Goal: Browse casually: Explore the website without a specific task or goal

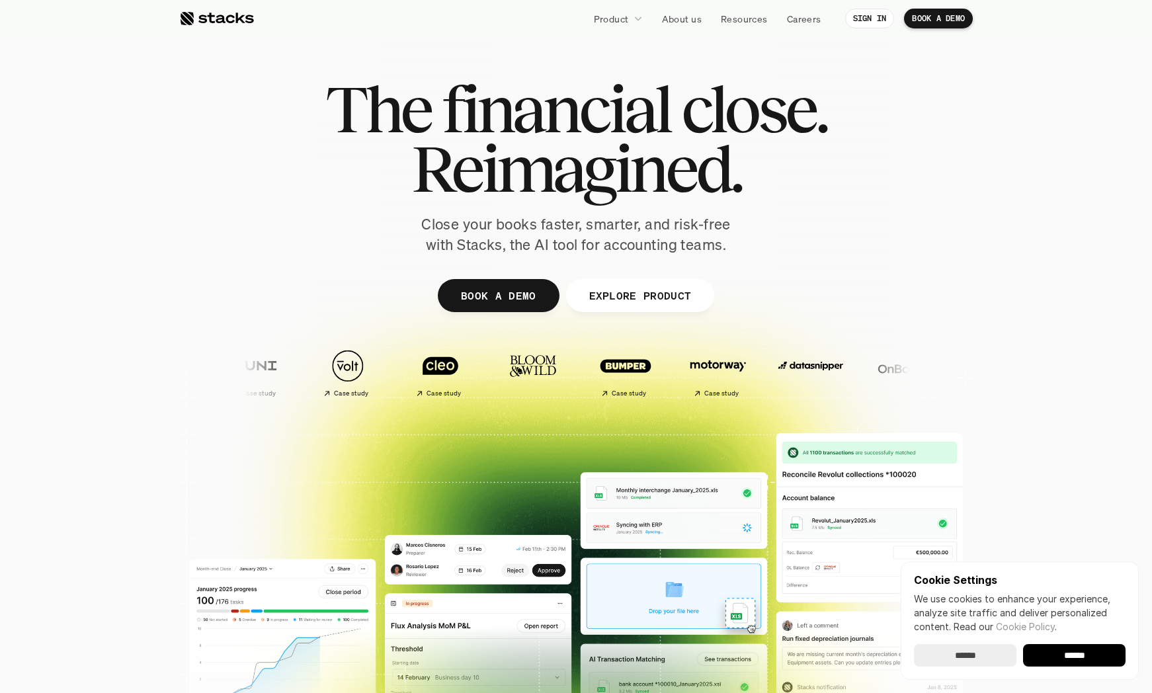
click at [262, 244] on div "The financial close. Reimagined. Close your books faster, smarter, and risk-fre…" at bounding box center [576, 167] width 741 height 176
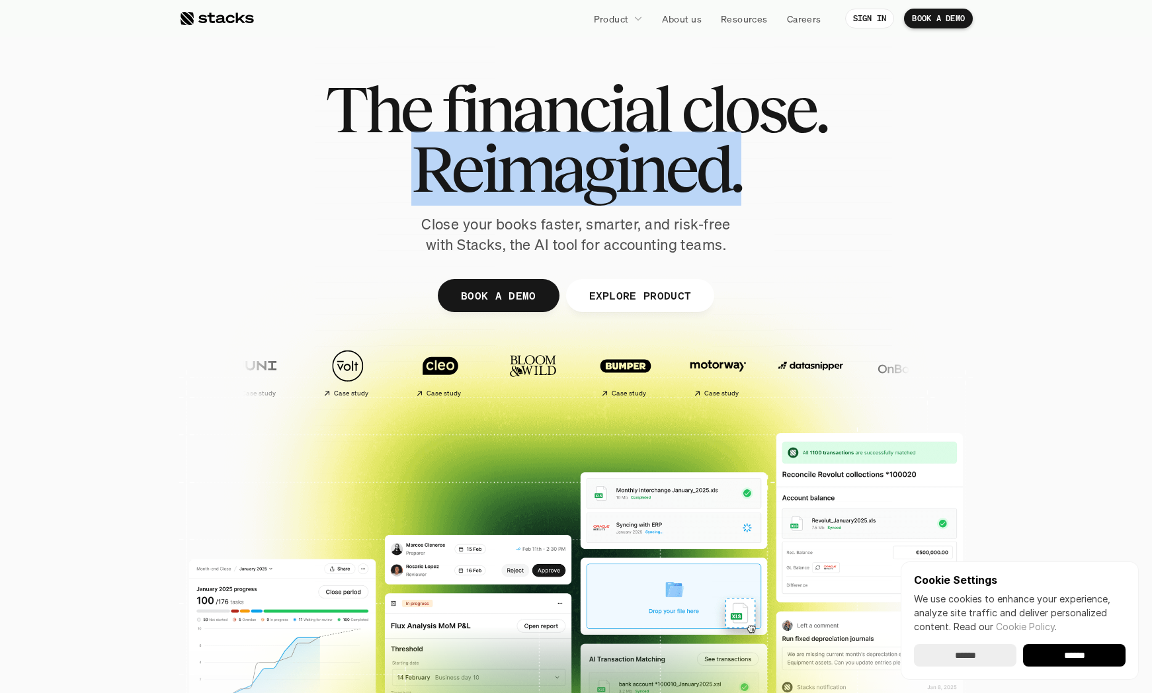
drag, startPoint x: 0, startPoint y: 0, endPoint x: 264, endPoint y: 244, distance: 359.5
click at [262, 244] on div "The financial close. Reimagined. Close your books faster, smarter, and risk-fre…" at bounding box center [576, 167] width 741 height 176
click at [425, 228] on p "Close your books faster, smarter, and risk-free with Stacks, the AI tool for ac…" at bounding box center [576, 234] width 331 height 41
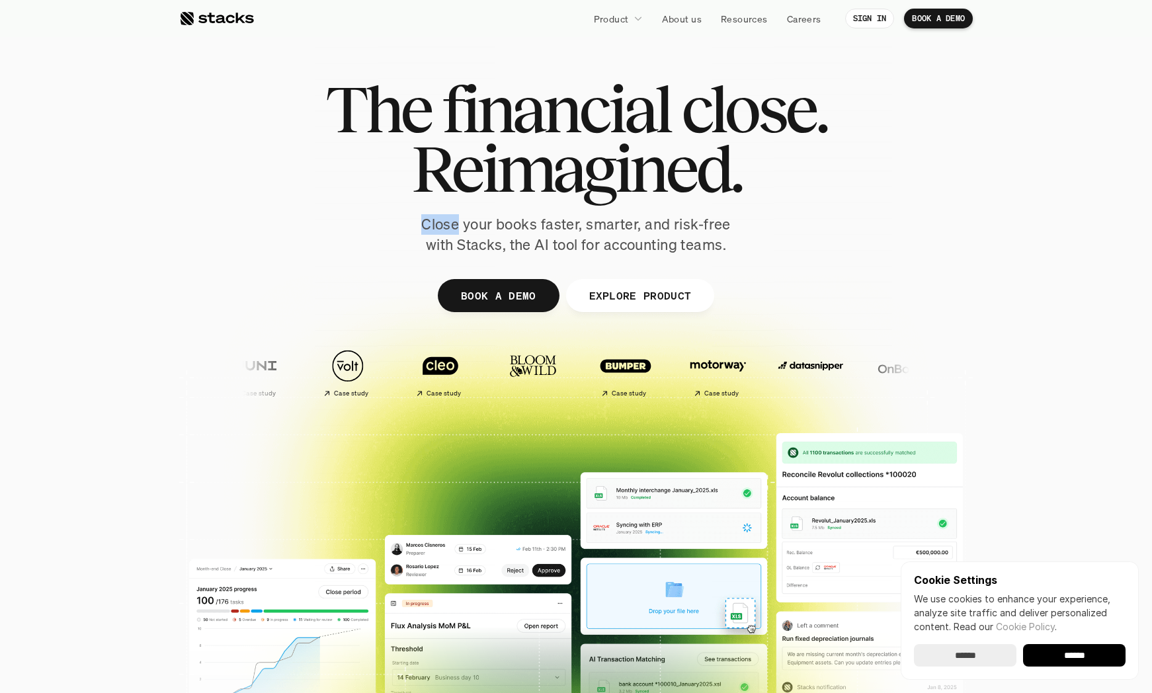
click at [425, 228] on p "Close your books faster, smarter, and risk-free with Stacks, the AI tool for ac…" at bounding box center [576, 234] width 331 height 41
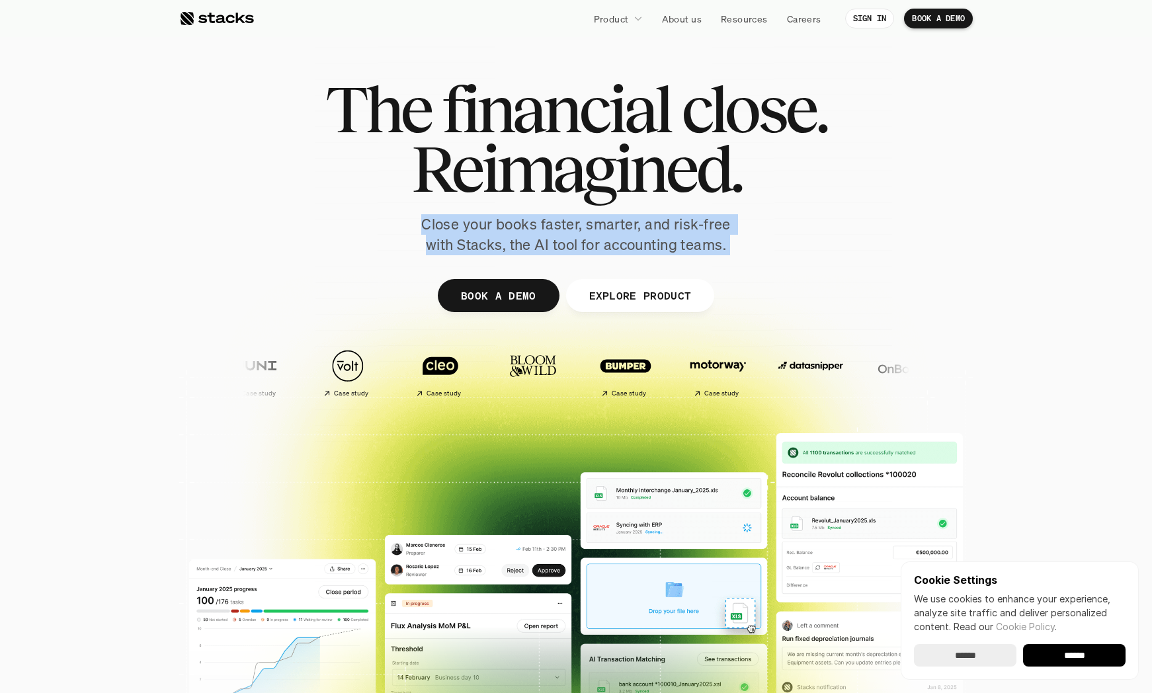
click at [425, 228] on p "Close your books faster, smarter, and risk-free with Stacks, the AI tool for ac…" at bounding box center [576, 234] width 331 height 41
click at [401, 228] on div "The financial close. Reimagined. Close your books faster, smarter, and risk-fre…" at bounding box center [576, 167] width 741 height 176
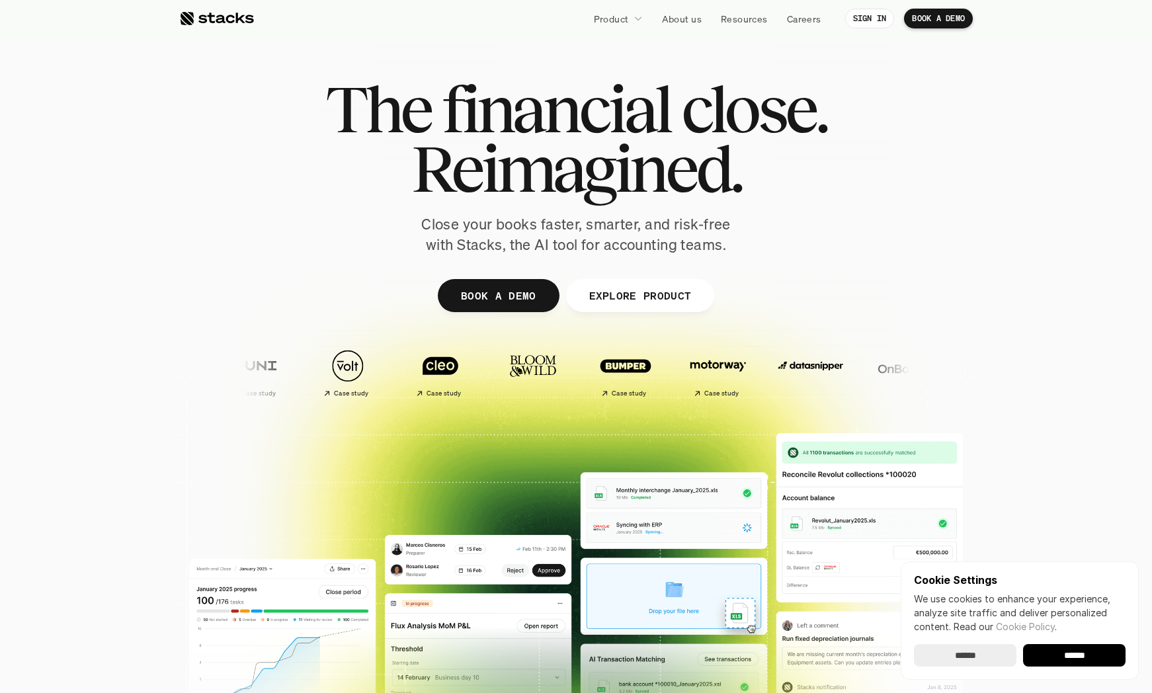
click at [380, 222] on div "The financial close. Reimagined. Close your books faster, smarter, and risk-fre…" at bounding box center [576, 167] width 741 height 176
click at [455, 234] on p "Close your books faster, smarter, and risk-free with Stacks, the AI tool for ac…" at bounding box center [576, 234] width 331 height 41
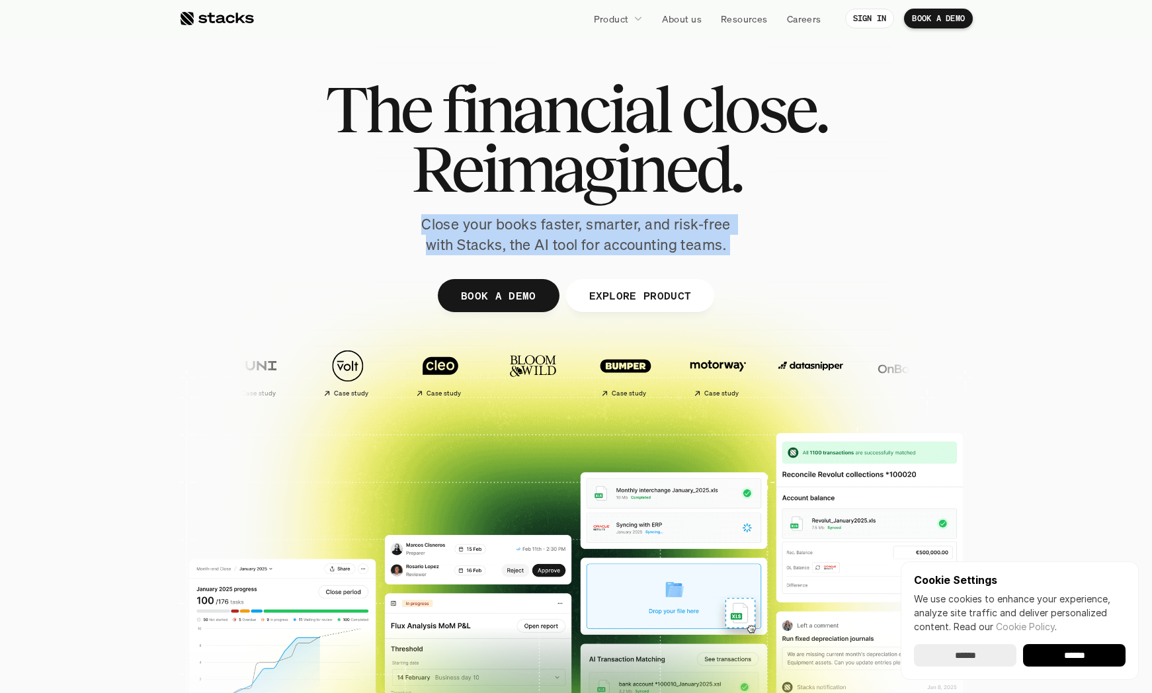
drag, startPoint x: 455, startPoint y: 234, endPoint x: 427, endPoint y: 235, distance: 27.8
click at [448, 235] on p "Close your books faster, smarter, and risk-free with Stacks, the AI tool for ac…" at bounding box center [576, 234] width 331 height 41
click at [427, 235] on p "Close your books faster, smarter, and risk-free with Stacks, the AI tool for ac…" at bounding box center [576, 234] width 331 height 41
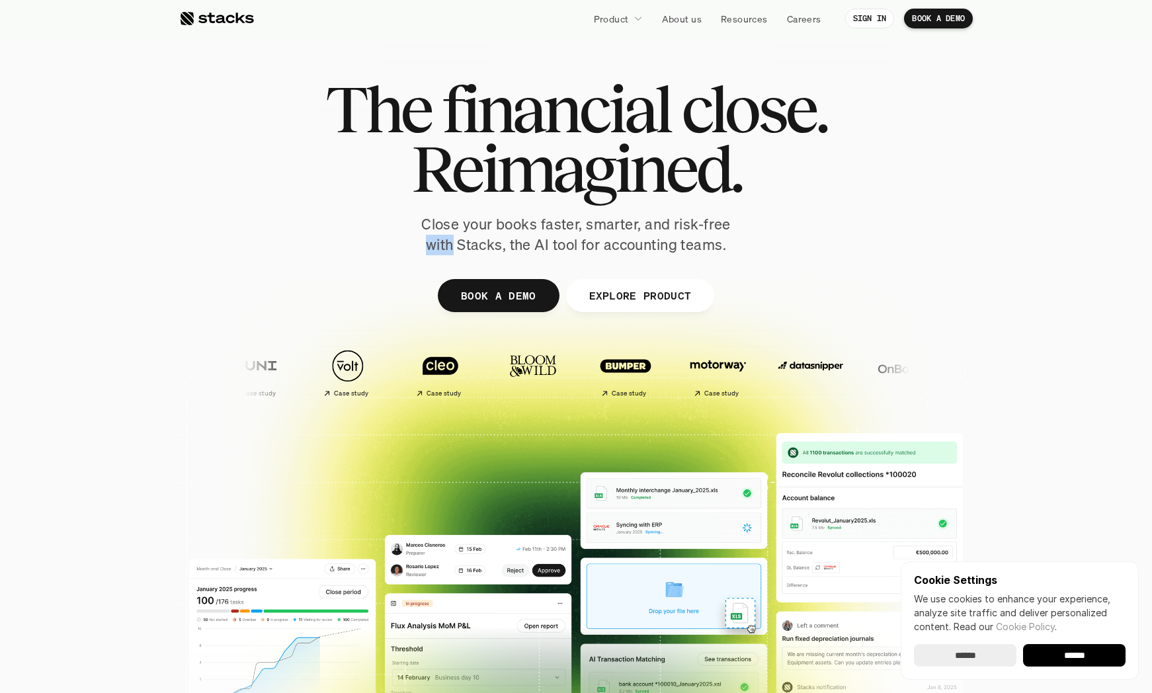
click at [427, 235] on p "Close your books faster, smarter, and risk-free with Stacks, the AI tool for ac…" at bounding box center [576, 234] width 331 height 41
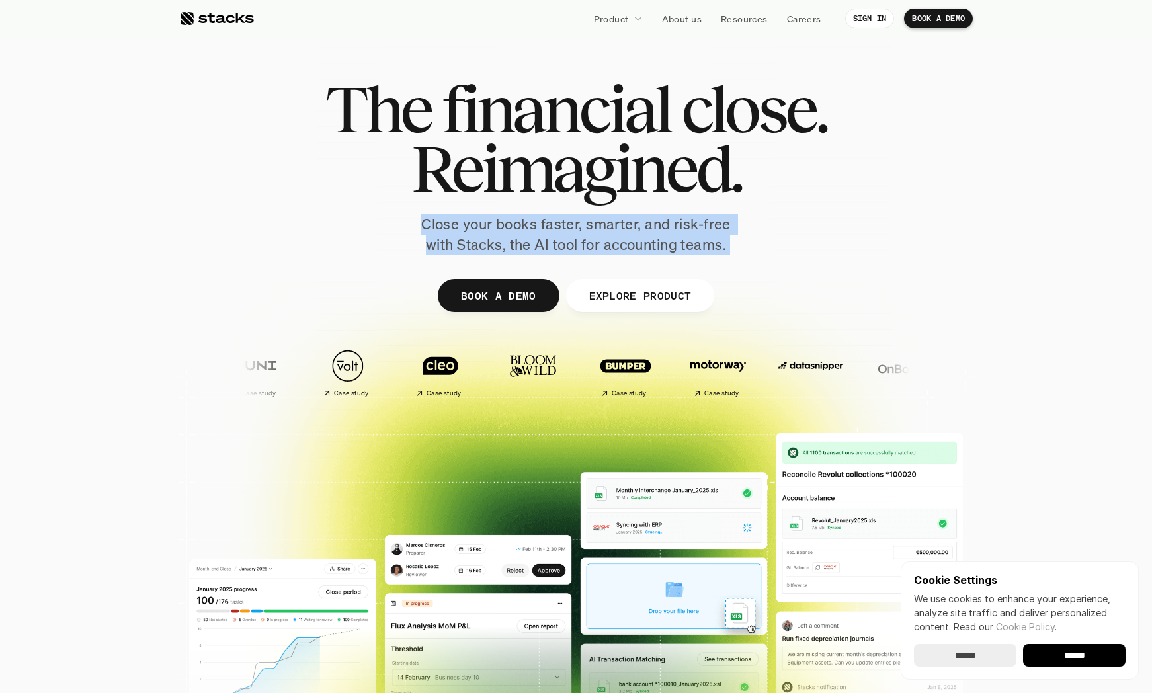
click at [427, 235] on p "Close your books faster, smarter, and risk-free with Stacks, the AI tool for ac…" at bounding box center [576, 234] width 331 height 41
click at [419, 233] on p "Close your books faster, smarter, and risk-free with Stacks, the AI tool for ac…" at bounding box center [576, 234] width 331 height 41
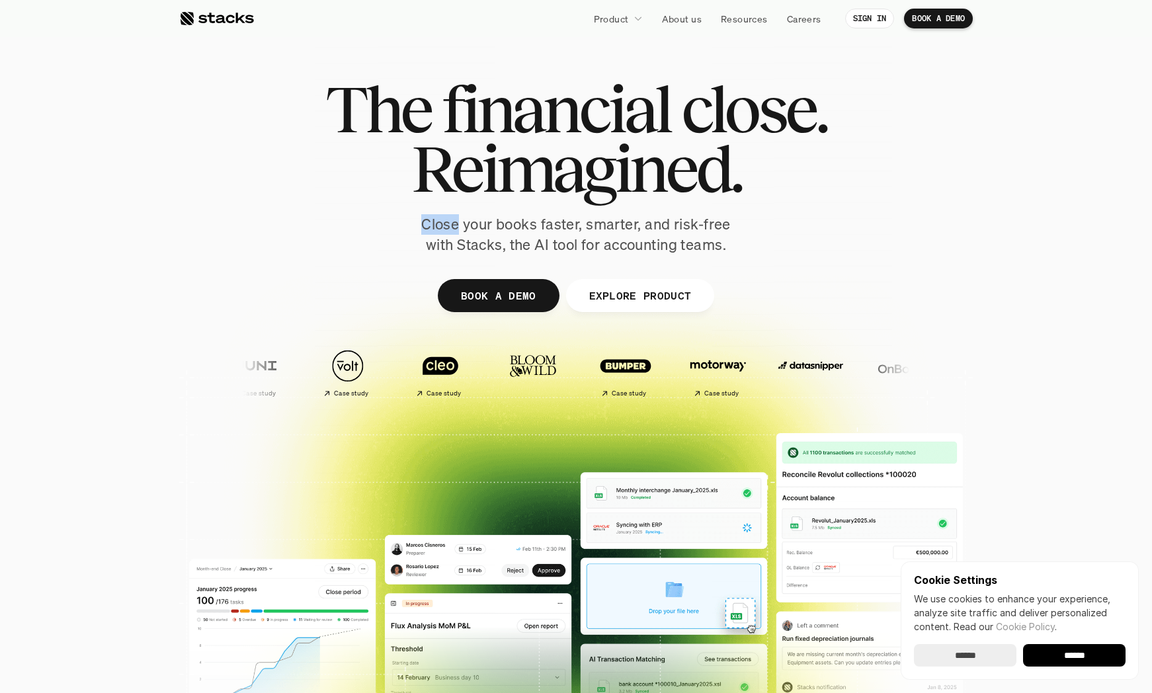
click at [419, 233] on p "Close your books faster, smarter, and risk-free with Stacks, the AI tool for ac…" at bounding box center [576, 234] width 331 height 41
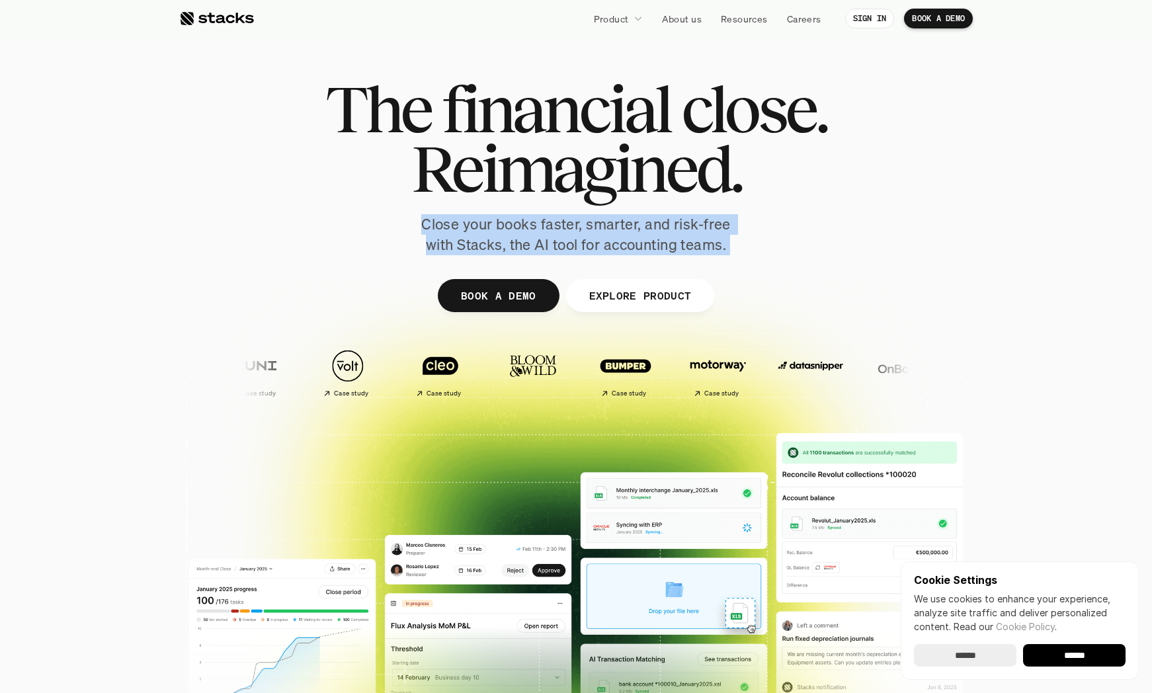
click at [419, 233] on p "Close your books faster, smarter, and risk-free with Stacks, the AI tool for ac…" at bounding box center [576, 234] width 331 height 41
click at [416, 234] on p "Close your books faster, smarter, and risk-free with Stacks, the AI tool for ac…" at bounding box center [576, 234] width 331 height 41
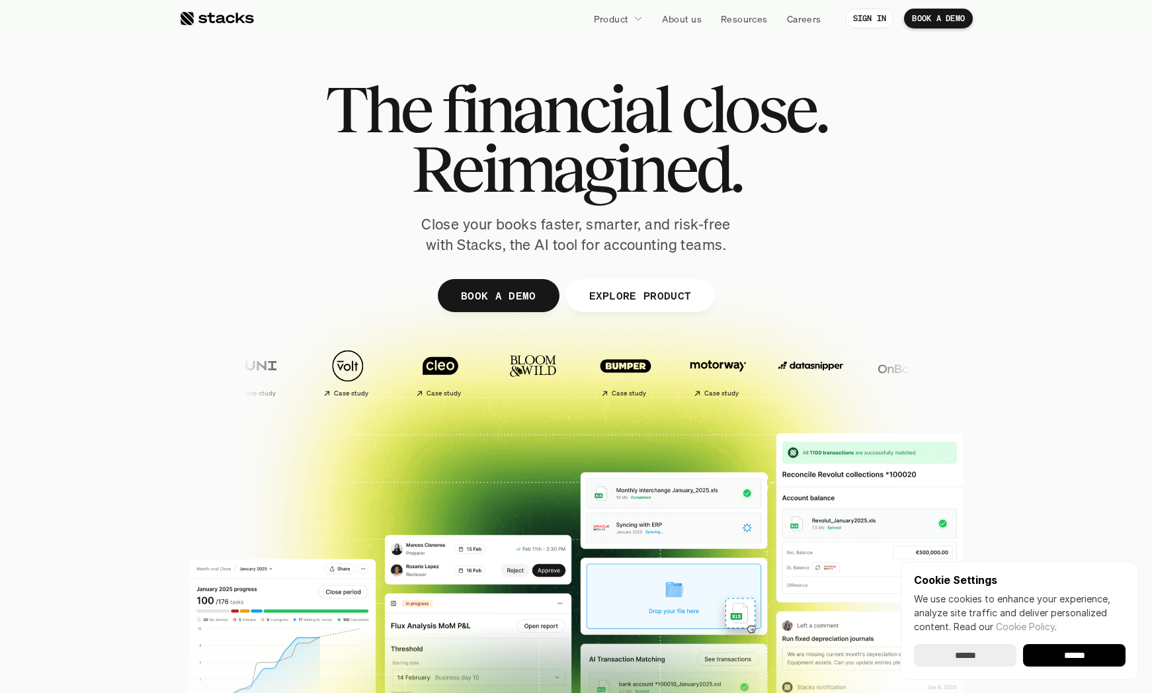
click at [552, 247] on p "Close your books faster, smarter, and risk-free with Stacks, the AI tool for ac…" at bounding box center [576, 234] width 331 height 41
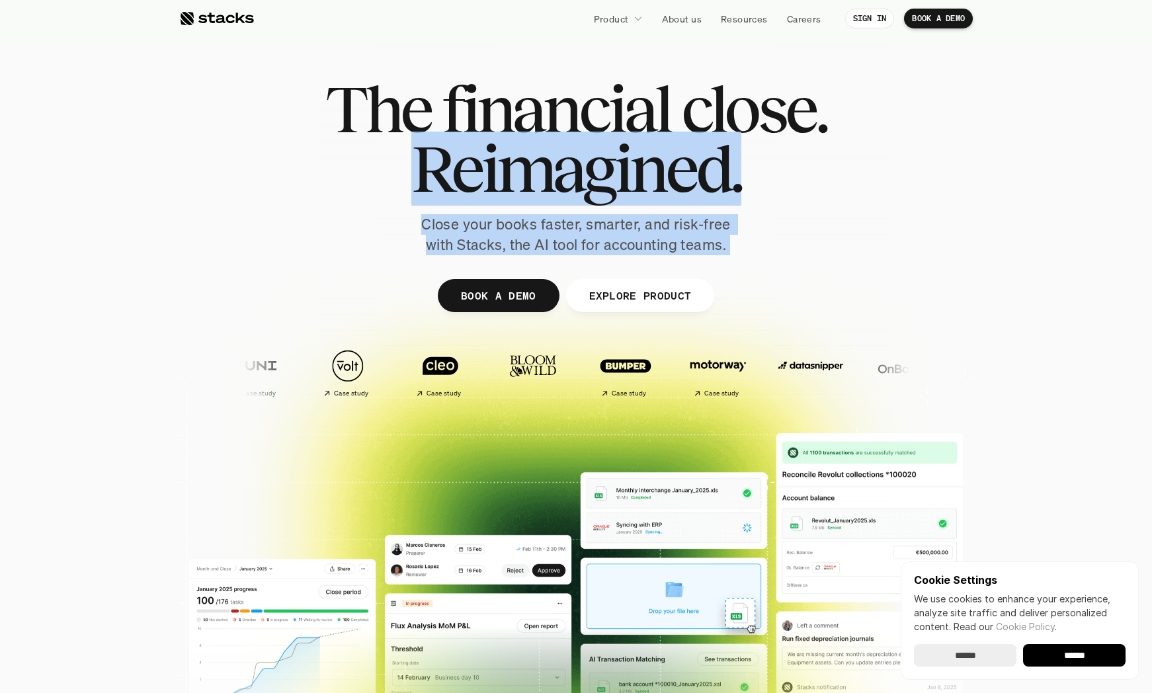
drag, startPoint x: 552, startPoint y: 247, endPoint x: 533, endPoint y: 164, distance: 85.4
click at [533, 164] on div "The financial close. Reimagined. Close your books faster, smarter, and risk-fre…" at bounding box center [576, 167] width 741 height 176
click at [608, 229] on p "Close your books faster, smarter, and risk-free with Stacks, the AI tool for ac…" at bounding box center [576, 234] width 331 height 41
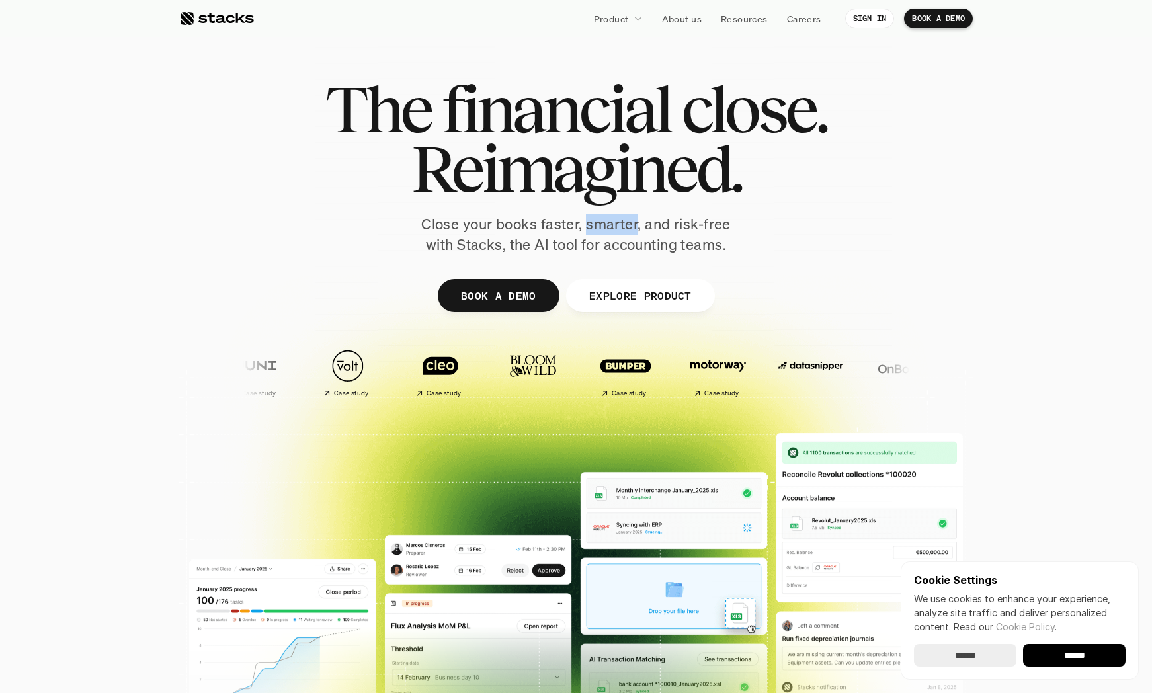
click at [608, 229] on p "Close your books faster, smarter, and risk-free with Stacks, the AI tool for ac…" at bounding box center [576, 234] width 331 height 41
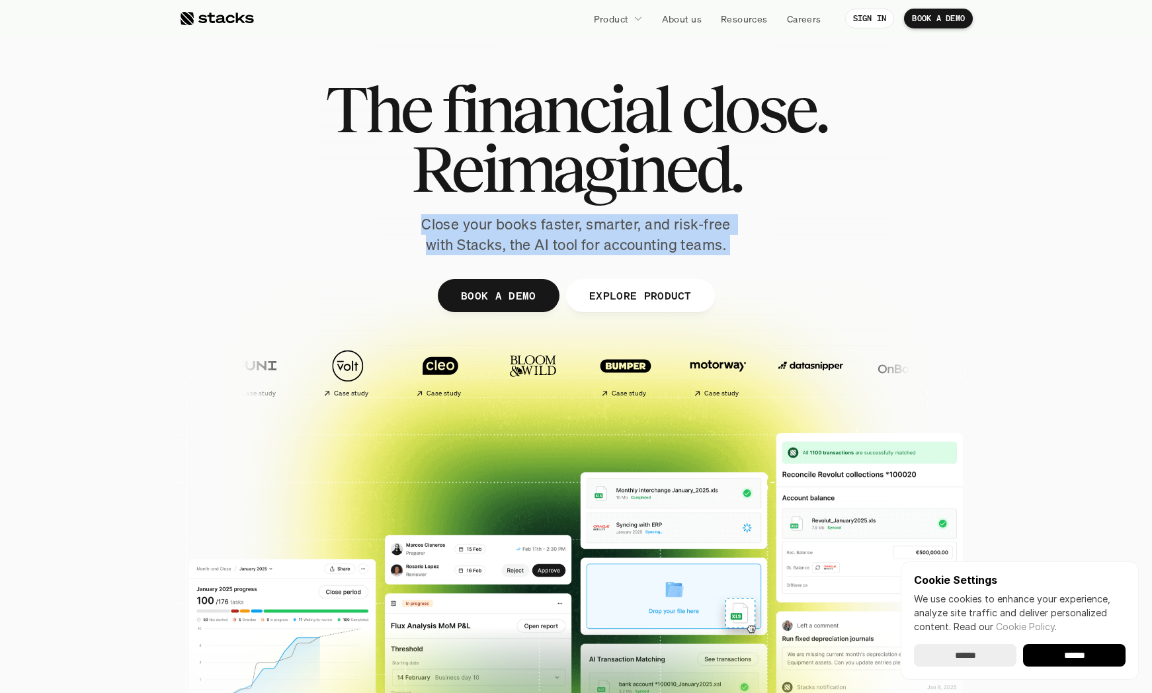
drag, startPoint x: 608, startPoint y: 229, endPoint x: 587, endPoint y: 241, distance: 23.7
click at [587, 241] on p "Close your books faster, smarter, and risk-free with Stacks, the AI tool for ac…" at bounding box center [576, 234] width 331 height 41
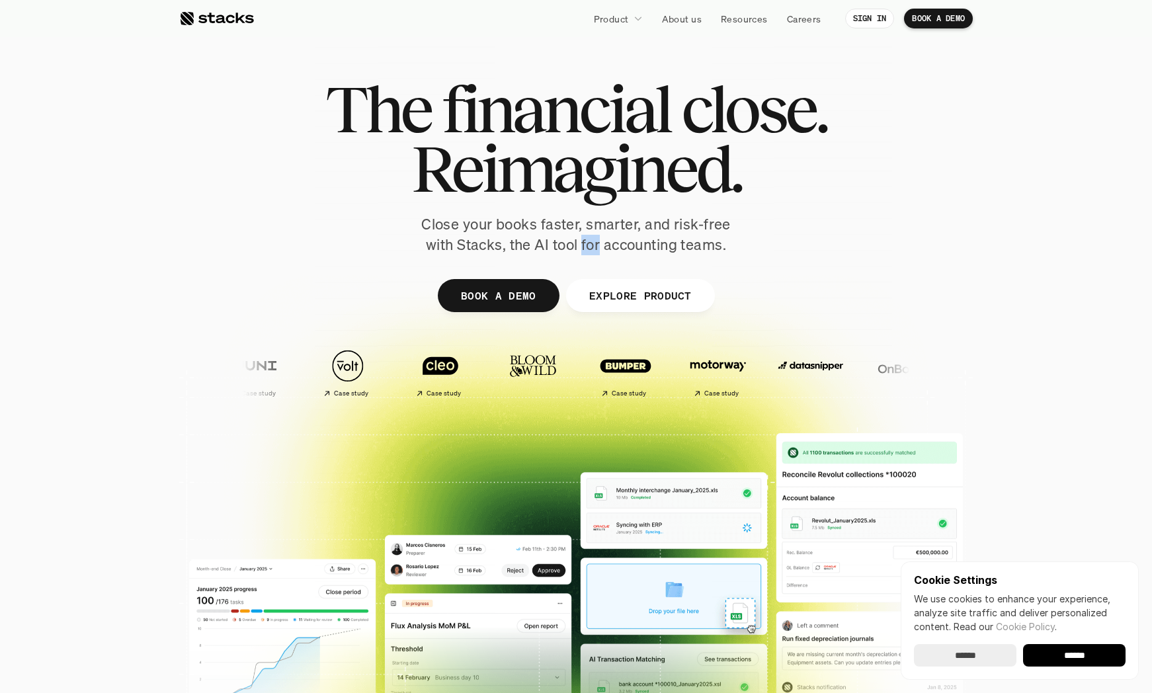
click at [587, 241] on p "Close your books faster, smarter, and risk-free with Stacks, the AI tool for ac…" at bounding box center [576, 234] width 331 height 41
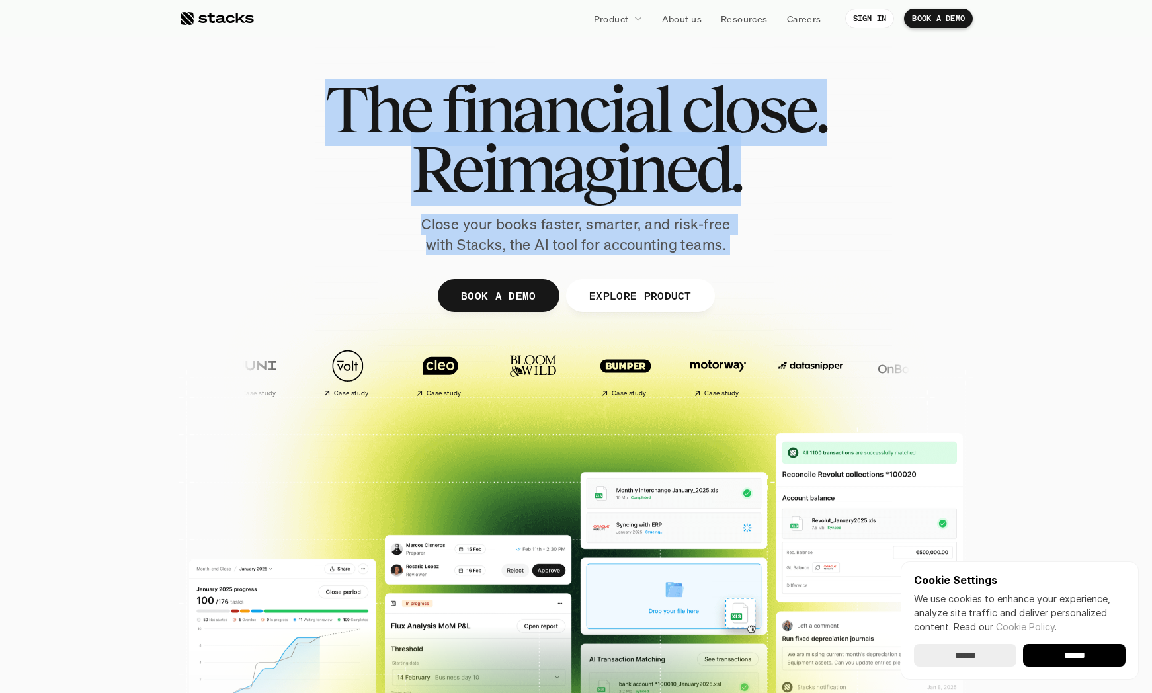
drag, startPoint x: 587, startPoint y: 241, endPoint x: 287, endPoint y: 69, distance: 346.1
click at [287, 69] on div "The financial close. Reimagined. Close your books faster, smarter, and risk-fre…" at bounding box center [576, 323] width 794 height 595
click at [287, 69] on div at bounding box center [576, 323] width 794 height 595
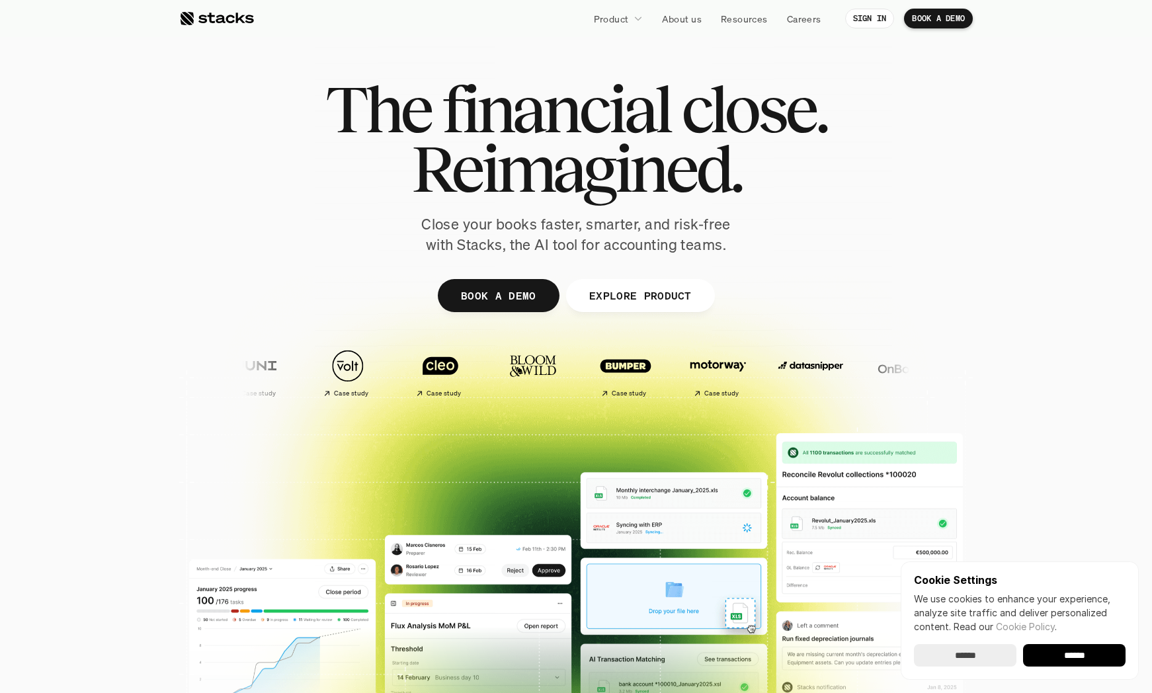
click at [287, 69] on div at bounding box center [576, 323] width 794 height 595
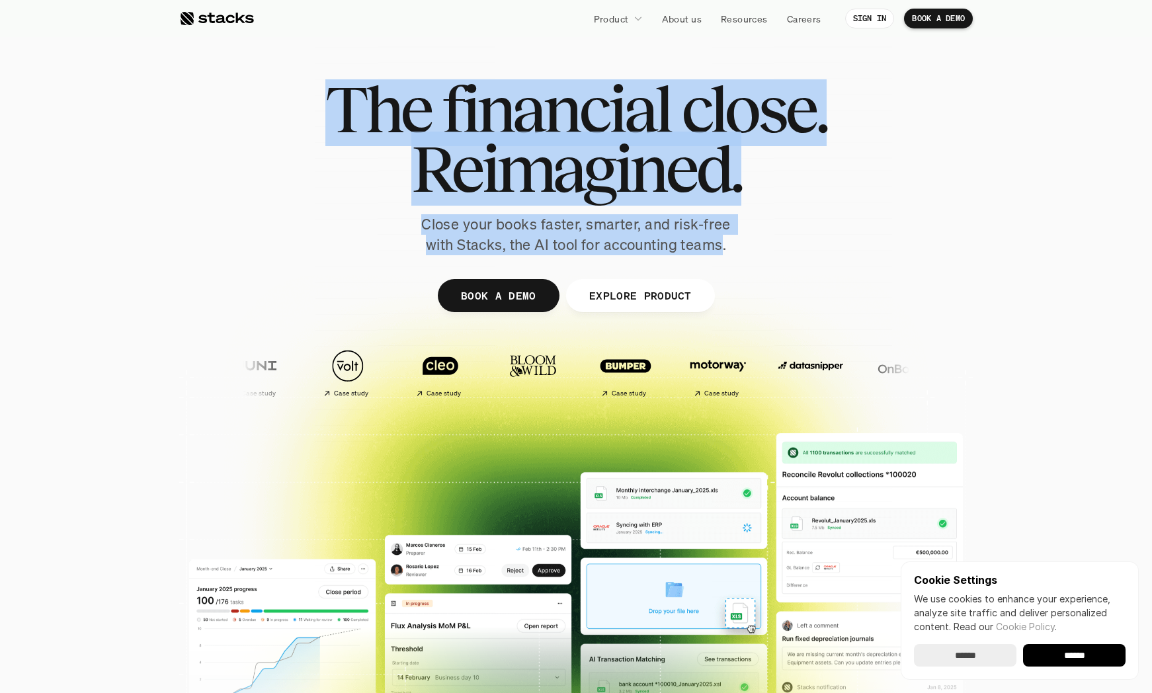
drag, startPoint x: 287, startPoint y: 69, endPoint x: 704, endPoint y: 245, distance: 453.2
click at [704, 245] on div "The financial close. Reimagined. Close your books faster, smarter, and risk-fre…" at bounding box center [576, 323] width 794 height 595
click at [704, 232] on p "Close your books faster, smarter, and risk-free with Stacks, the AI tool for ac…" at bounding box center [576, 234] width 331 height 41
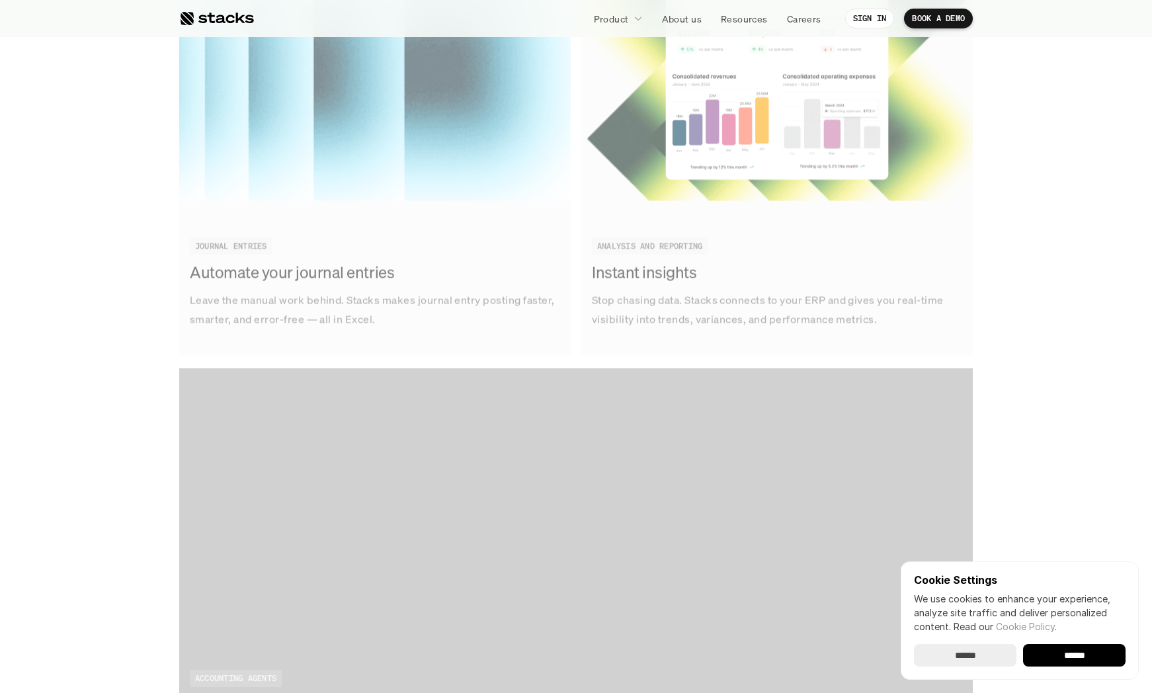
scroll to position [2289, 0]
